Goal: Find specific page/section: Find specific page/section

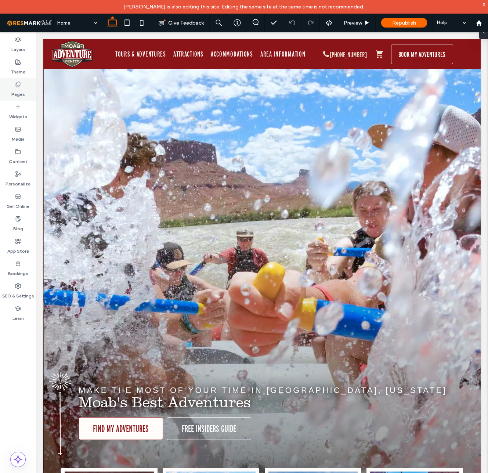
click at [15, 87] on label "Pages" at bounding box center [18, 92] width 14 height 10
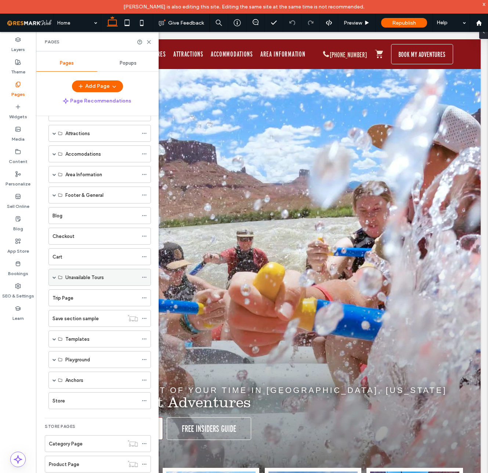
scroll to position [65, 0]
click at [65, 237] on label "Checkout" at bounding box center [64, 237] width 22 height 13
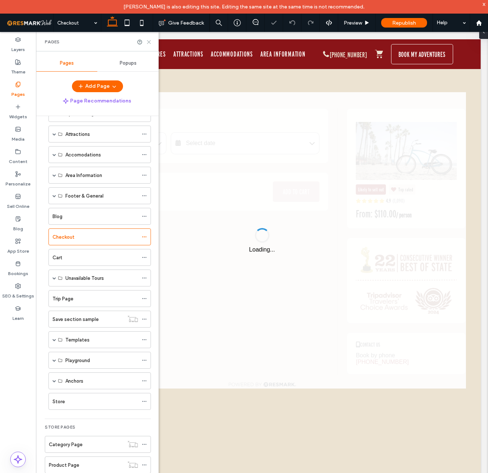
click at [148, 42] on icon at bounding box center [149, 42] width 6 height 6
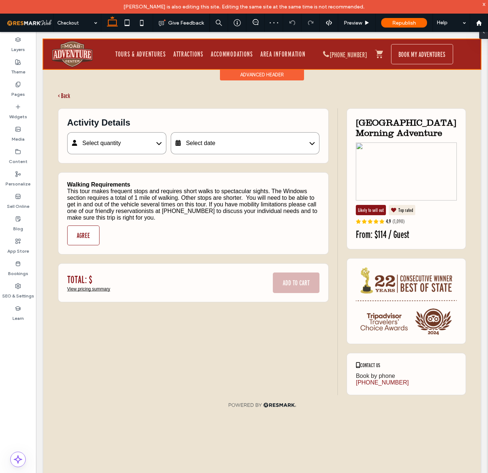
click at [246, 71] on div "Advanced Header" at bounding box center [262, 74] width 84 height 11
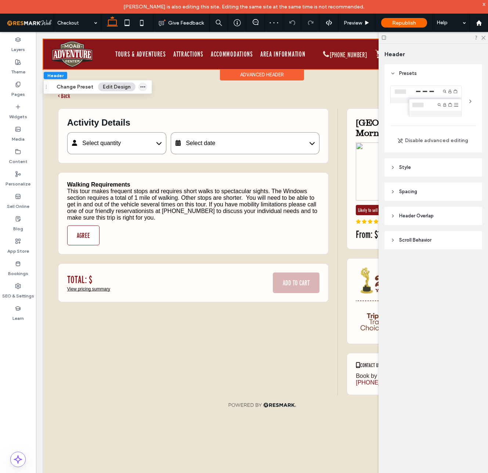
click at [141, 87] on use "button" at bounding box center [143, 86] width 5 height 1
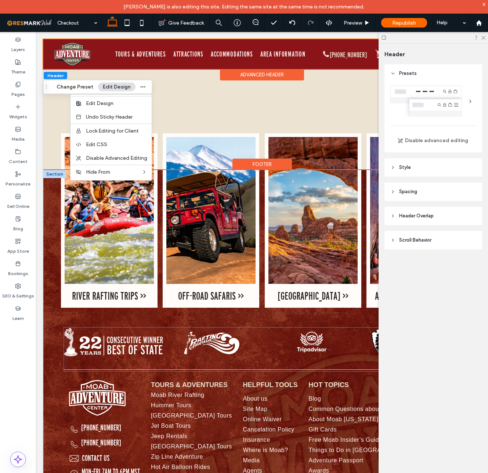
scroll to position [378, 0]
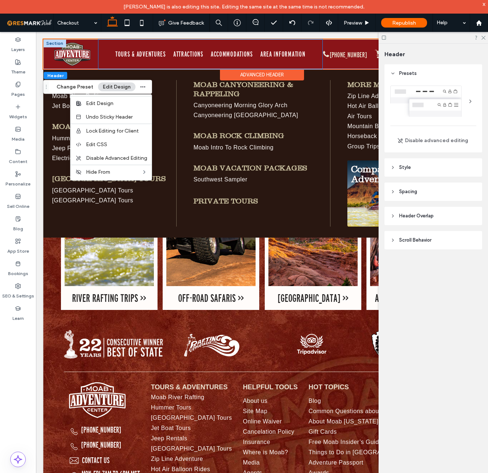
click at [159, 46] on div "Tours & Adventures Attractions Accommodations Area Information" at bounding box center [210, 54] width 224 height 30
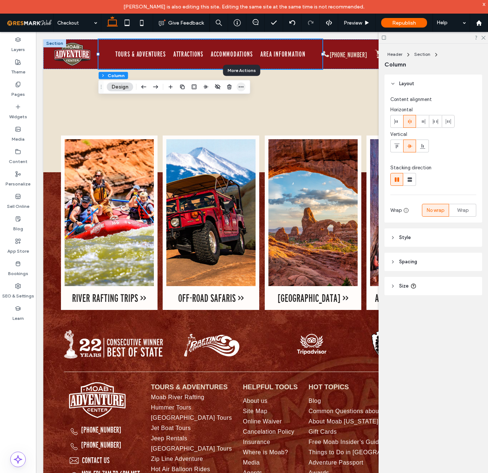
click at [238, 86] on icon "button" at bounding box center [241, 87] width 6 height 6
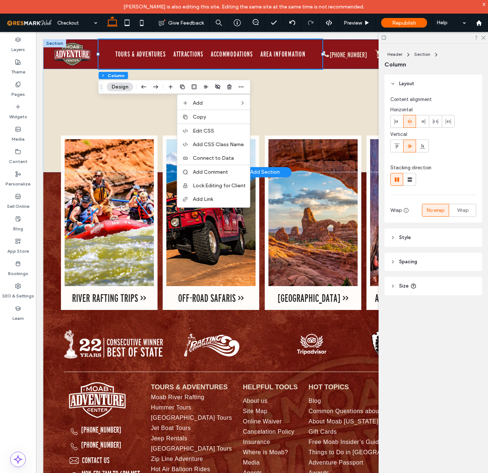
click at [273, 174] on div "+ Add Section" at bounding box center [262, 172] width 35 height 8
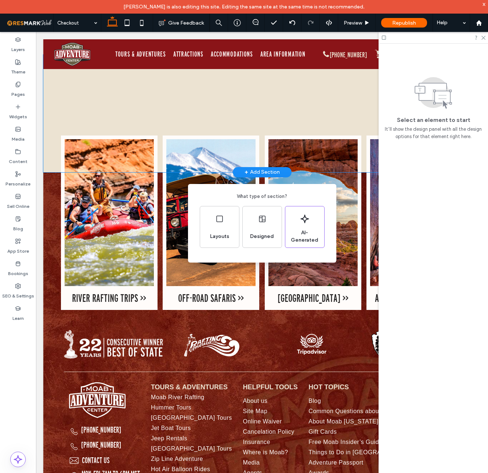
click at [91, 125] on div "What type of section? Layouts Designed AI-Generated" at bounding box center [244, 254] width 488 height 509
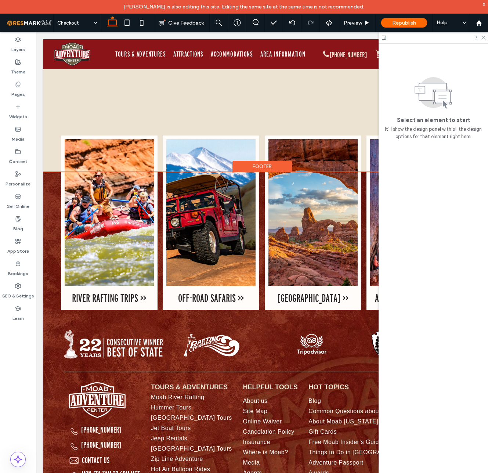
click at [256, 167] on div "Footer" at bounding box center [263, 166] width 60 height 11
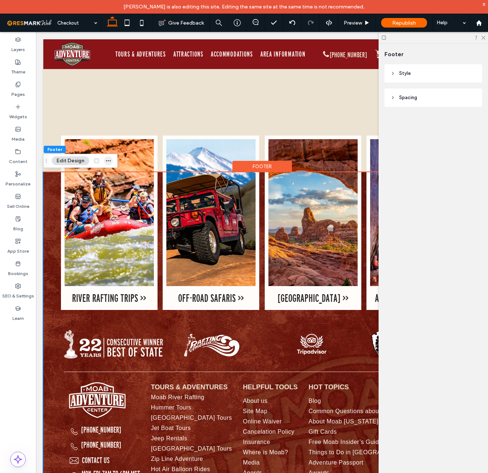
click at [110, 161] on use "button" at bounding box center [108, 160] width 5 height 1
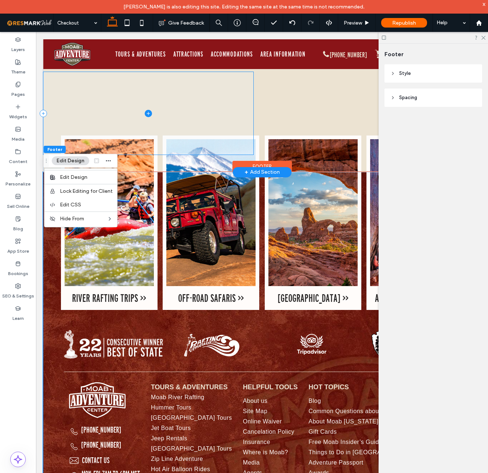
click at [60, 113] on span at bounding box center [148, 113] width 210 height 83
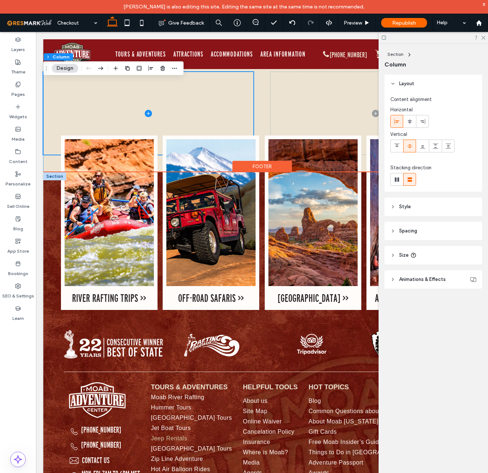
scroll to position [377, 0]
